Goal: Task Accomplishment & Management: Manage account settings

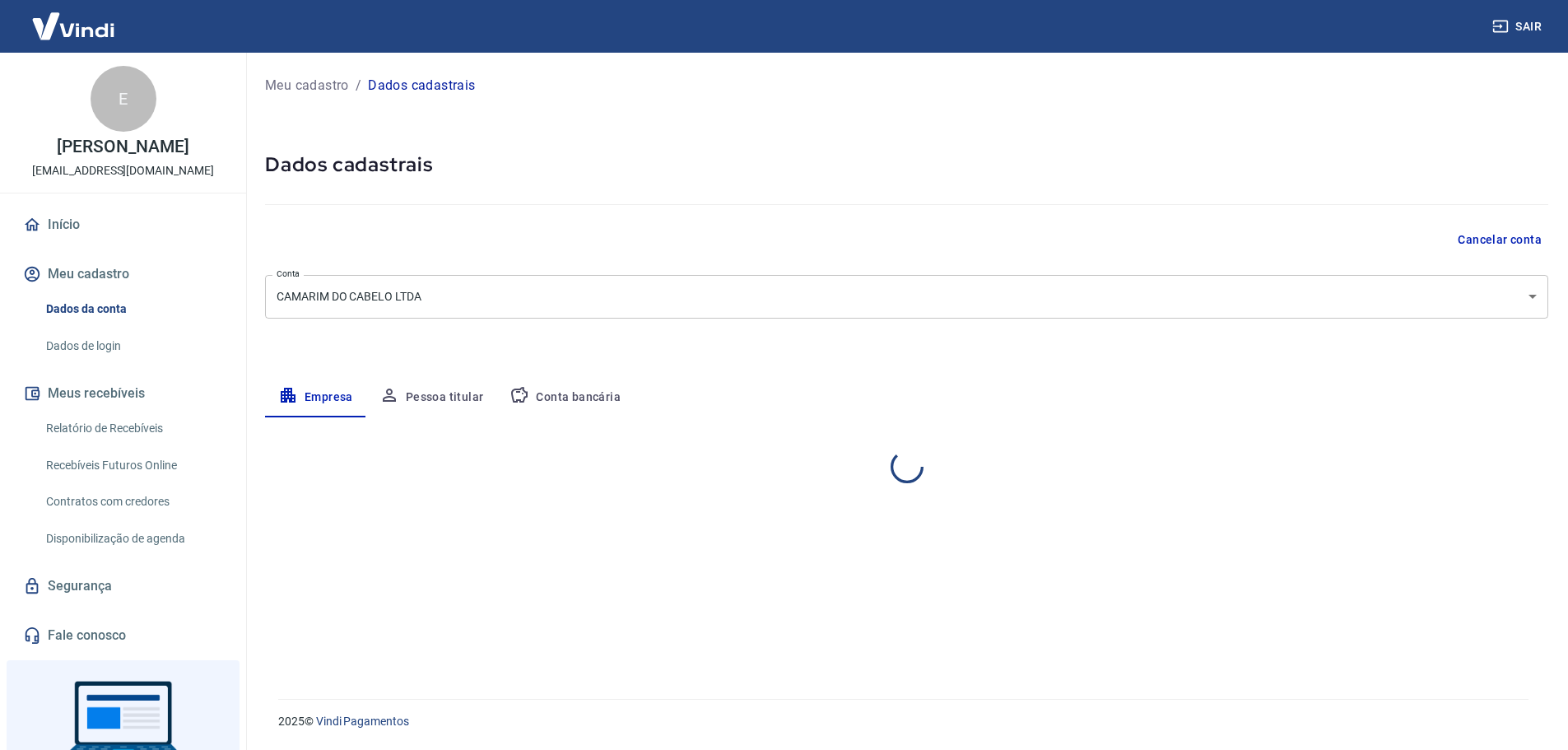
select select "MS"
select select "business"
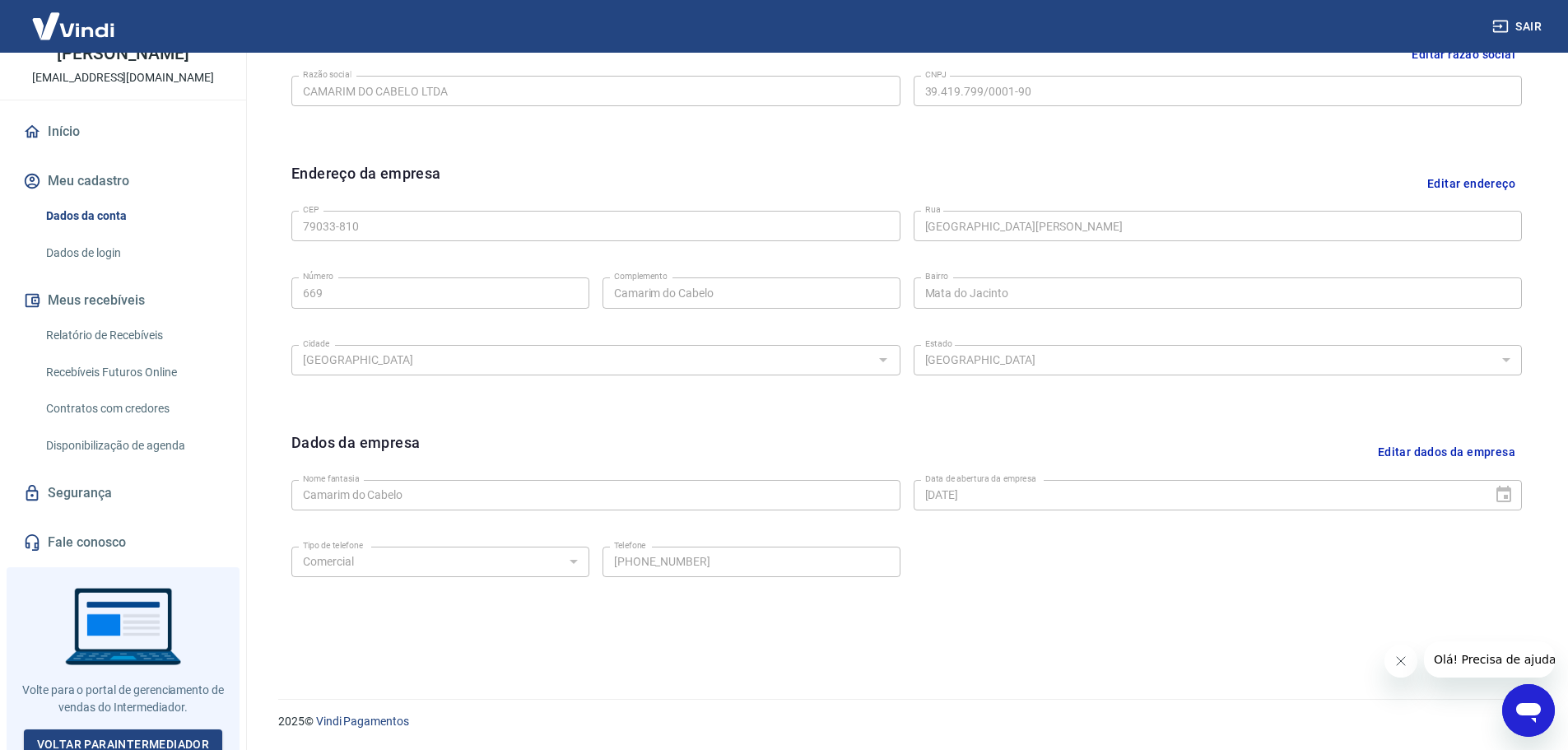
scroll to position [103, 0]
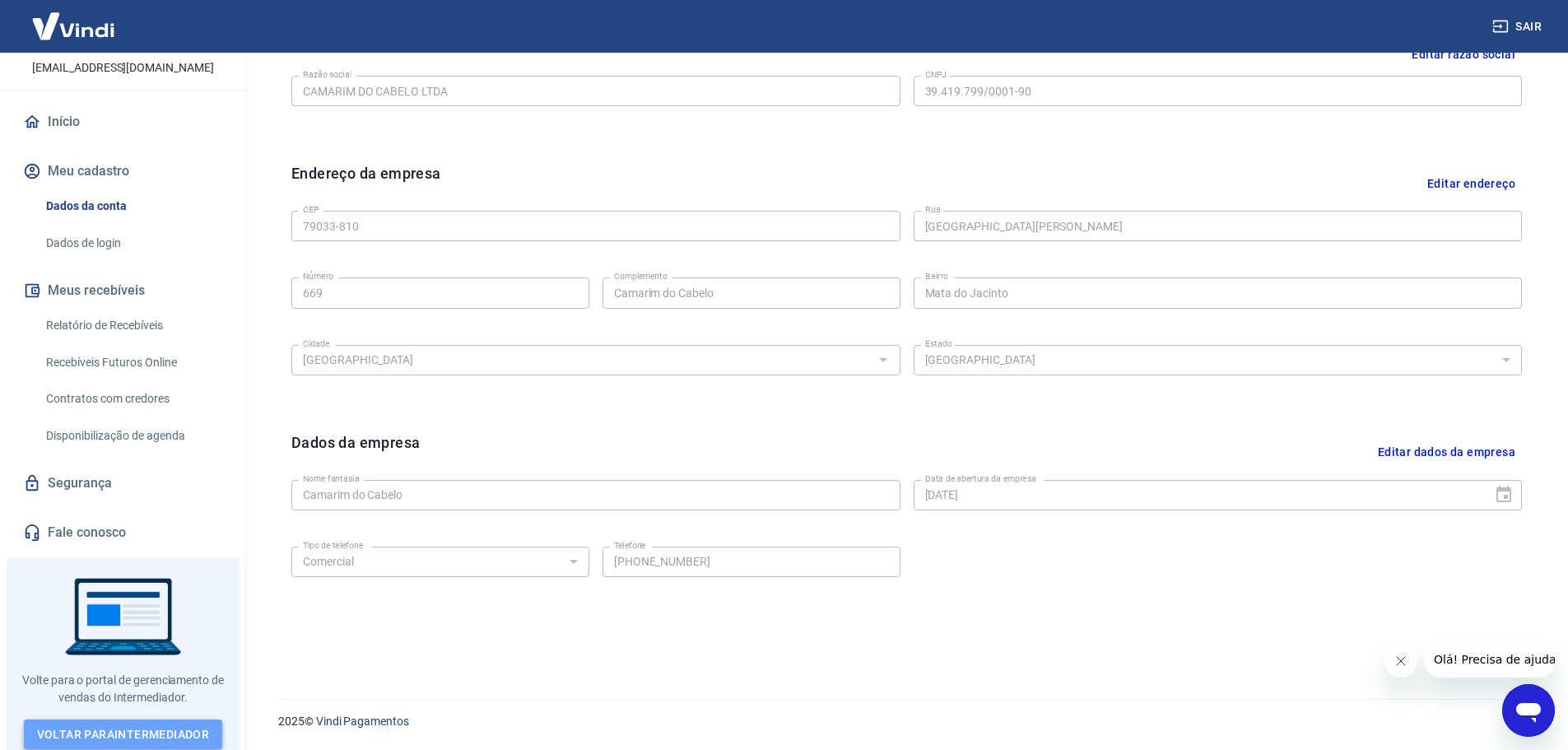
click at [144, 719] on link "Voltar para Intermediador" at bounding box center [124, 734] width 199 height 31
